Goal: Task Accomplishment & Management: Use online tool/utility

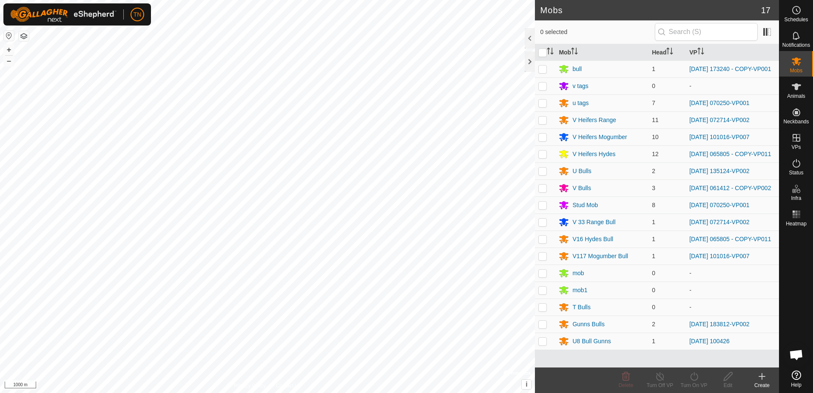
scroll to position [838, 0]
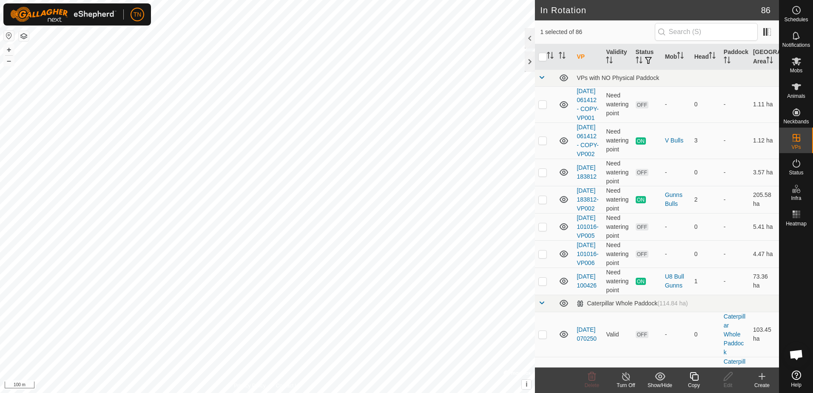
checkbox input "false"
checkbox input "true"
checkbox input "false"
click at [695, 378] on icon at bounding box center [694, 376] width 11 height 10
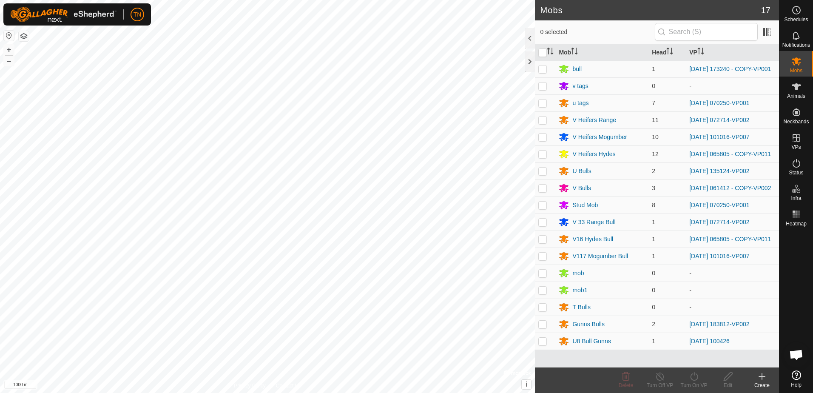
scroll to position [838, 0]
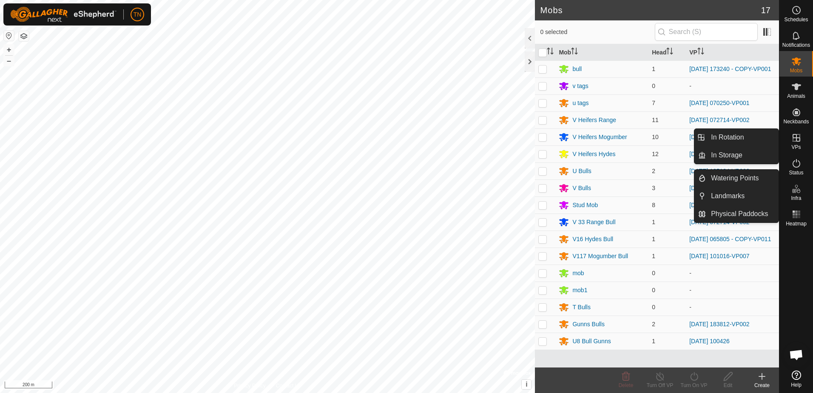
click at [797, 141] on icon at bounding box center [797, 138] width 8 height 8
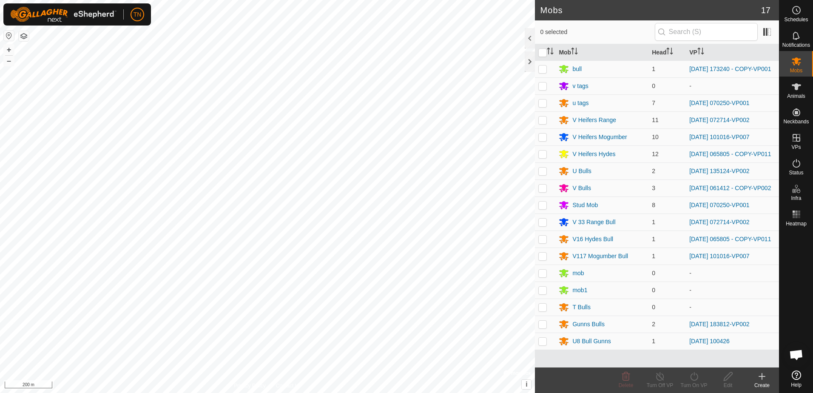
click at [766, 383] on div "Create" at bounding box center [762, 385] width 34 height 8
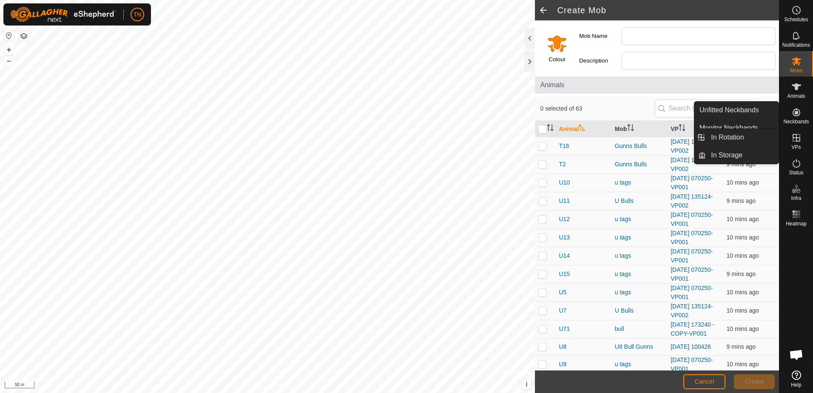
click at [798, 140] on icon at bounding box center [796, 138] width 10 height 10
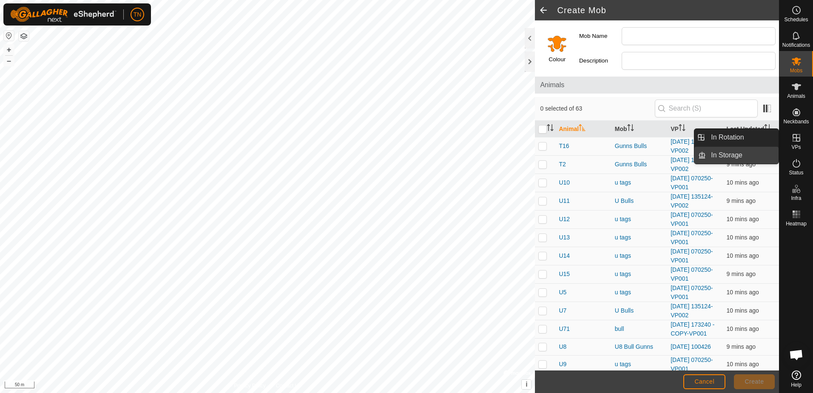
click at [742, 151] on link "In Storage" at bounding box center [742, 155] width 73 height 17
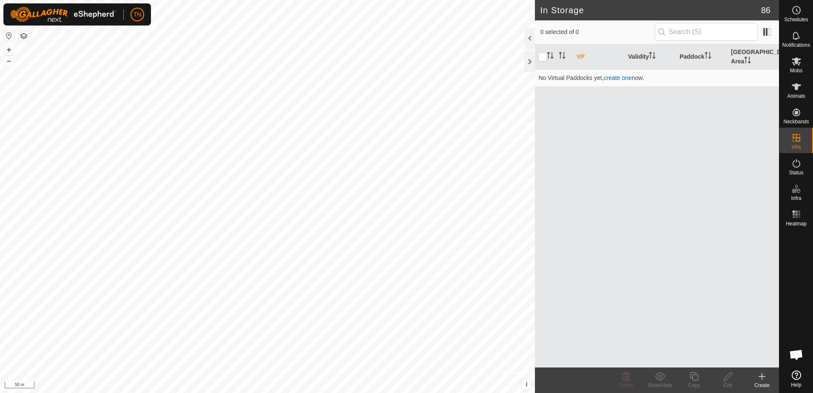
click at [763, 381] on icon at bounding box center [762, 376] width 10 height 10
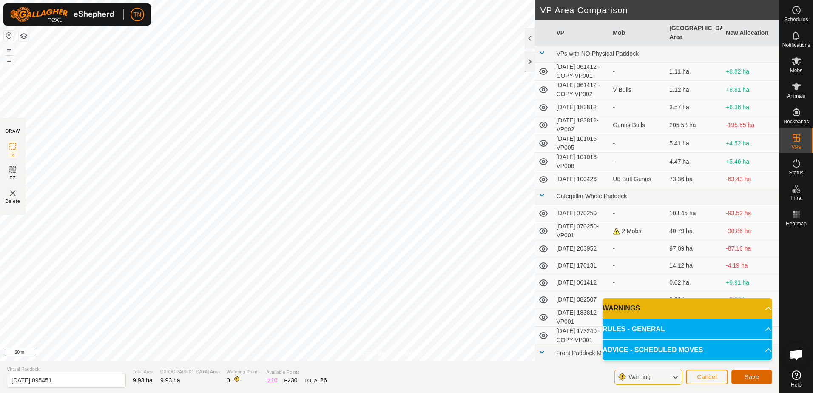
click at [746, 376] on span "Save" at bounding box center [752, 376] width 14 height 7
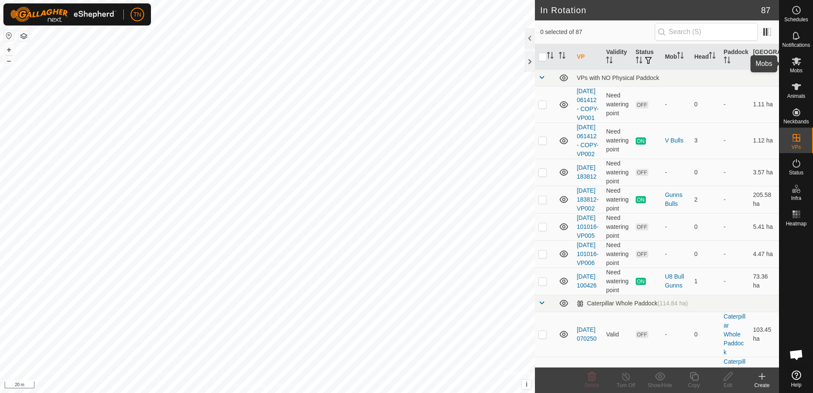
click at [798, 64] on icon at bounding box center [796, 61] width 9 height 8
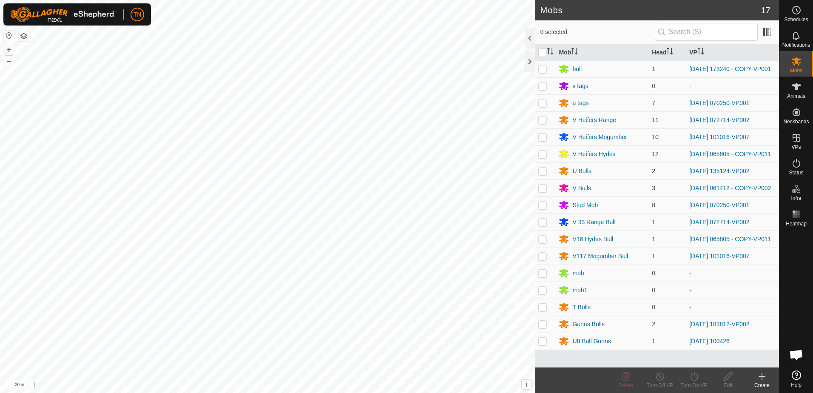
click at [543, 174] on p-checkbox at bounding box center [542, 171] width 9 height 7
checkbox input "true"
click at [693, 384] on div "Turn On VP" at bounding box center [694, 385] width 34 height 8
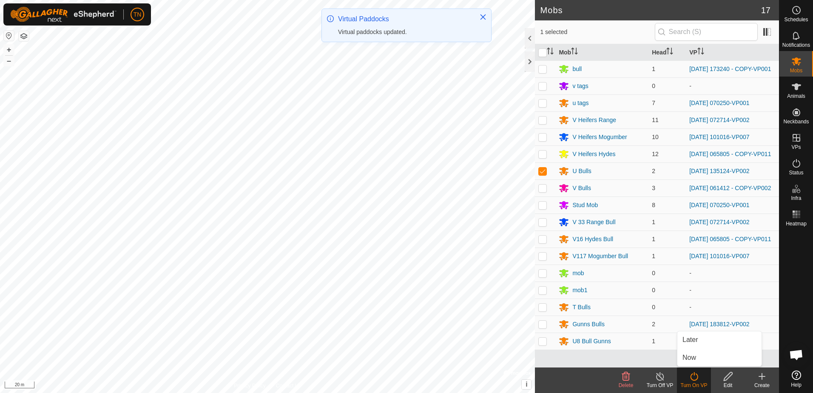
click at [699, 354] on link "Now" at bounding box center [719, 357] width 84 height 17
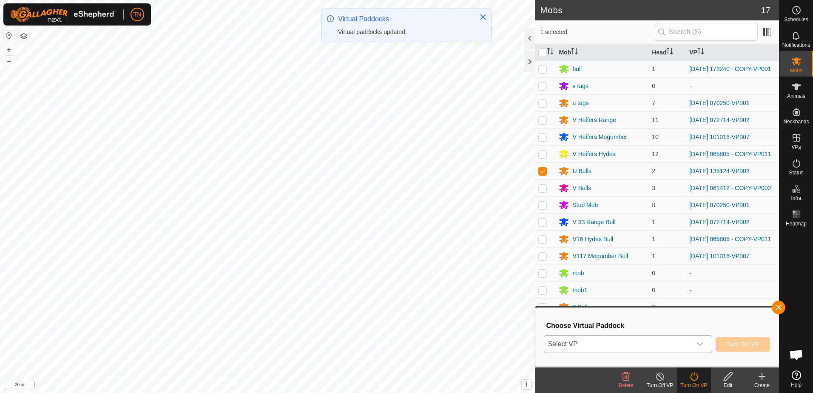
click at [685, 341] on span "Select VP" at bounding box center [617, 344] width 147 height 17
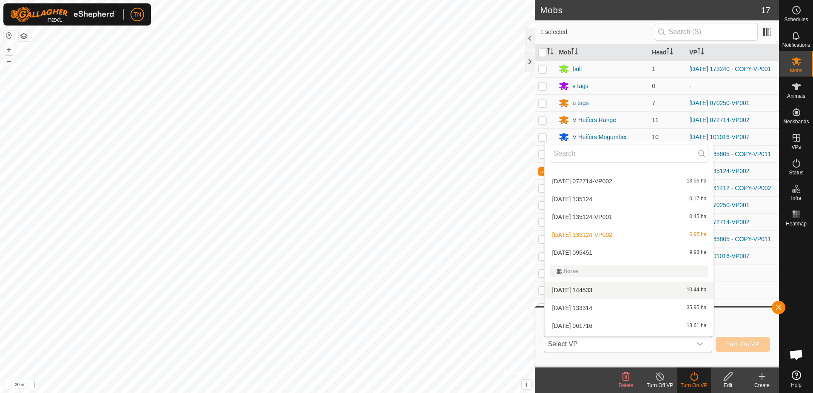
scroll to position [482, 0]
click at [681, 267] on li "[DATE] 095451 9.93 ha" at bounding box center [629, 270] width 169 height 17
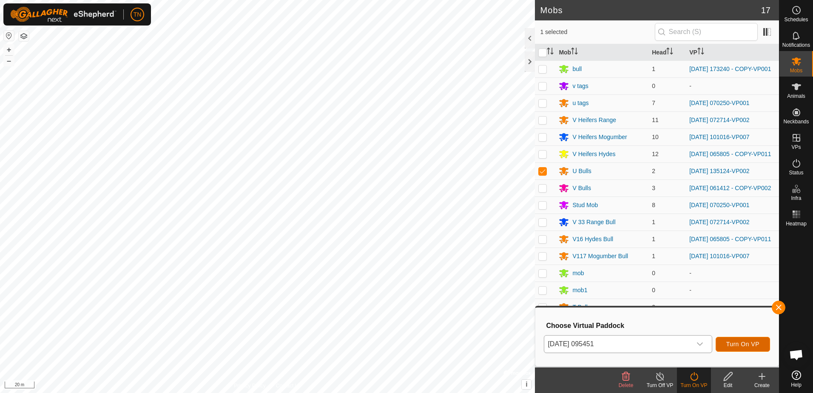
click at [753, 342] on span "Turn On VP" at bounding box center [742, 344] width 33 height 7
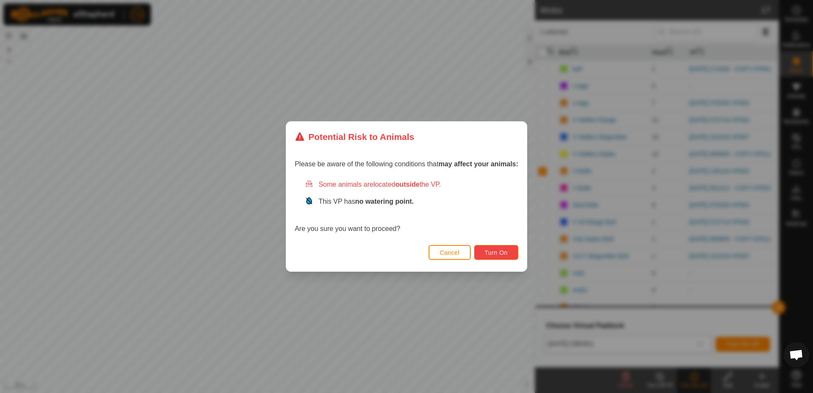
click at [496, 252] on span "Turn On" at bounding box center [496, 252] width 23 height 7
